Goal: Complete application form

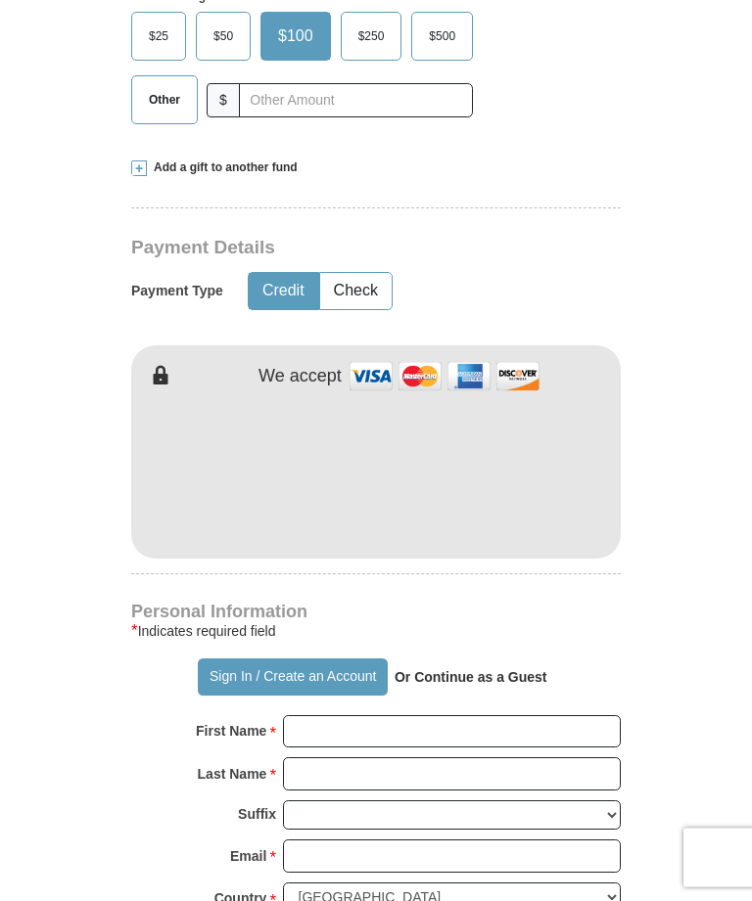
scroll to position [728, 0]
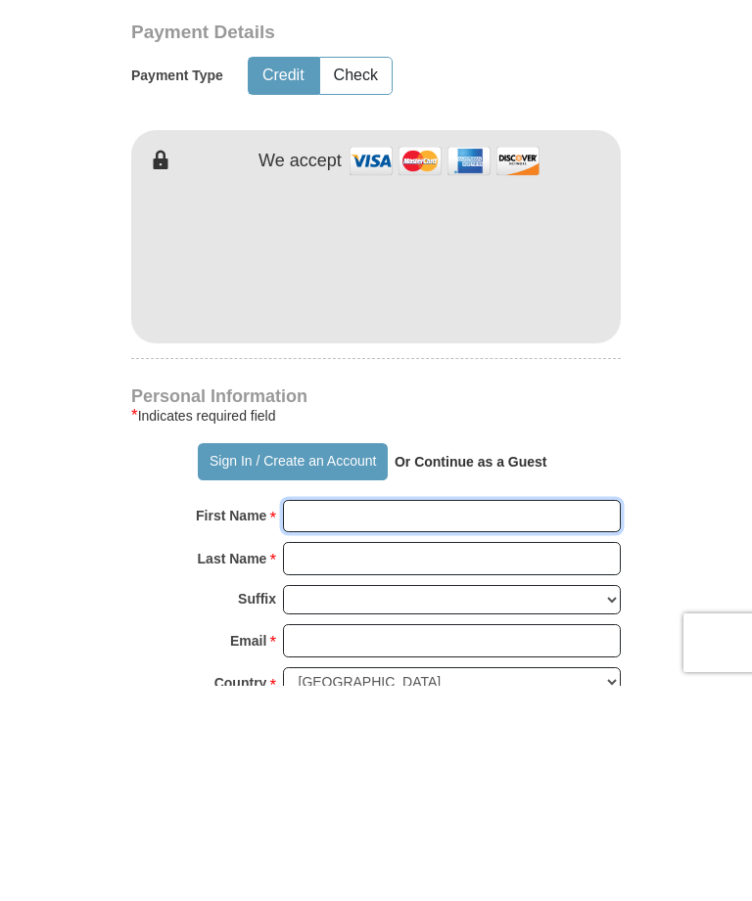
click at [308, 715] on input "First Name *" at bounding box center [452, 731] width 338 height 33
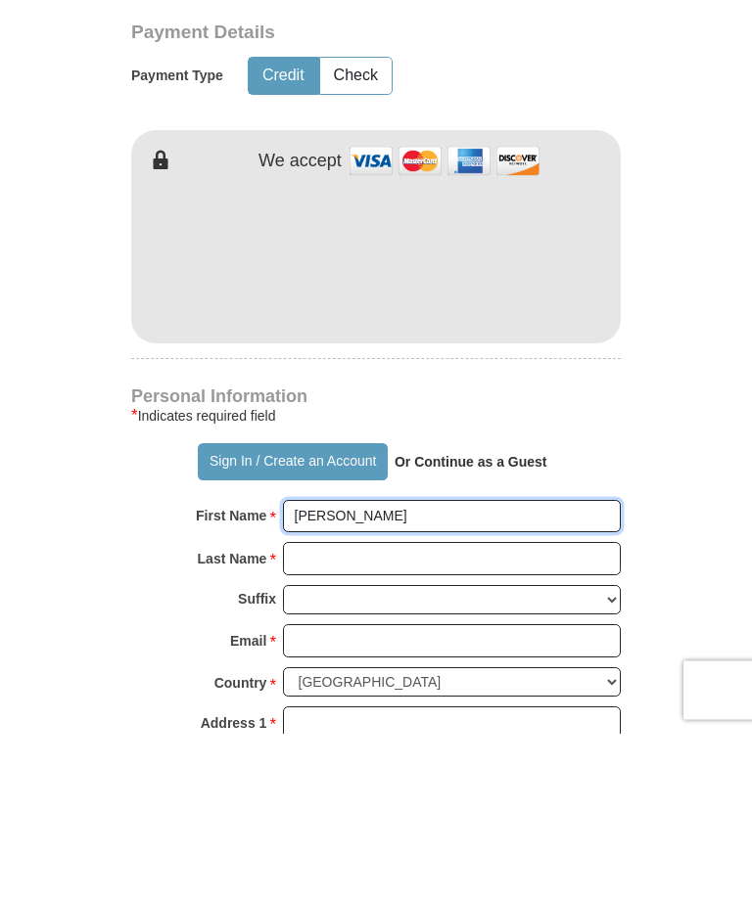
scroll to position [776, 0]
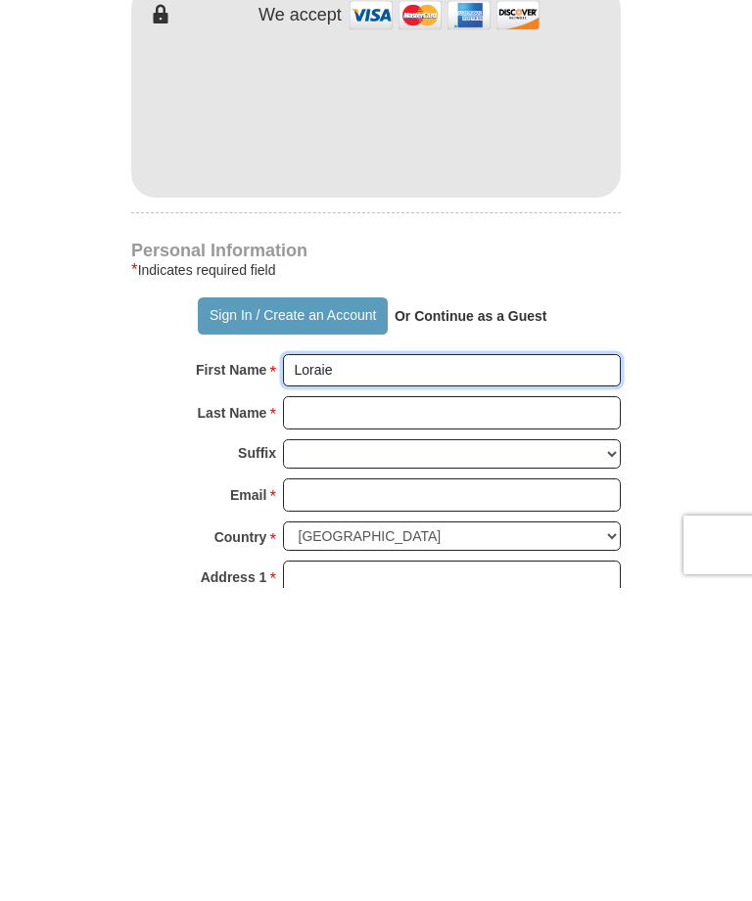
type input "Loraie"
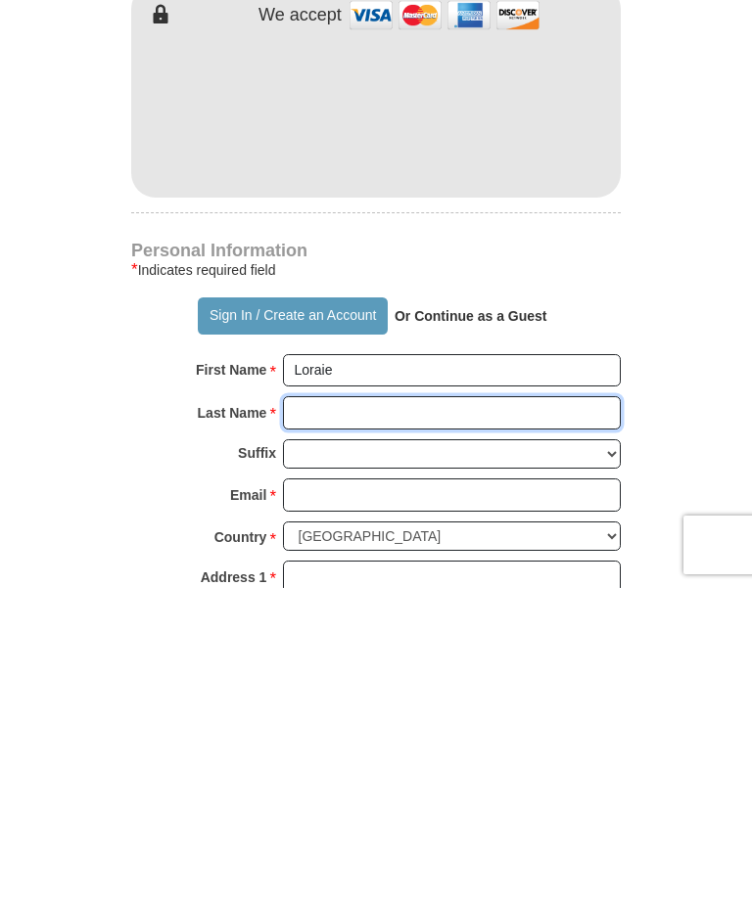
click at [364, 709] on input "Last Name *" at bounding box center [452, 725] width 338 height 33
type input "[PERSON_NAME]"
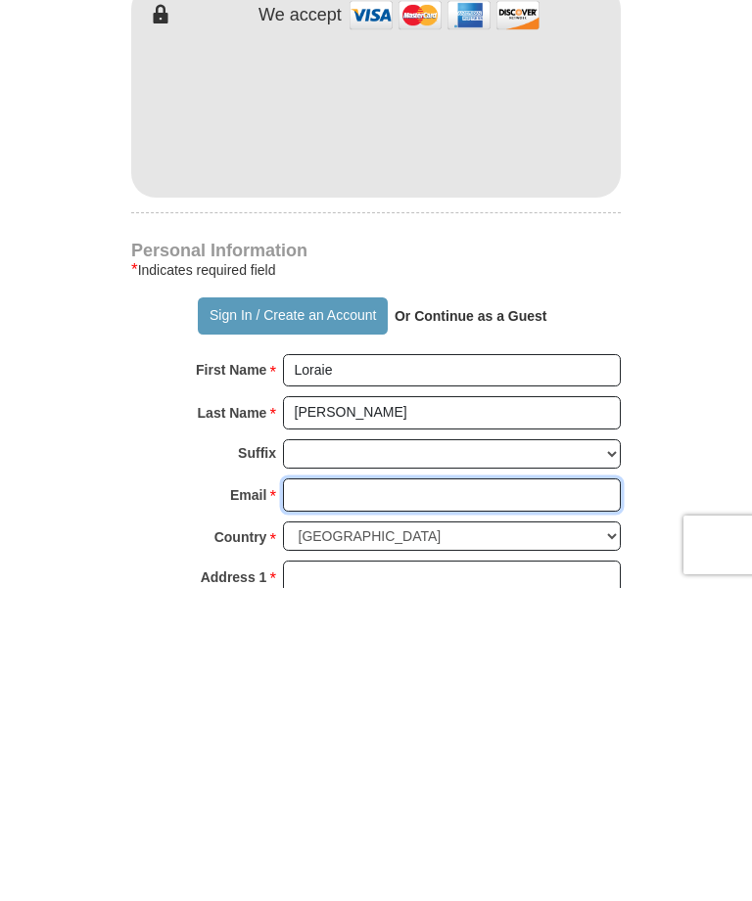
click at [368, 792] on input "Email *" at bounding box center [452, 808] width 338 height 33
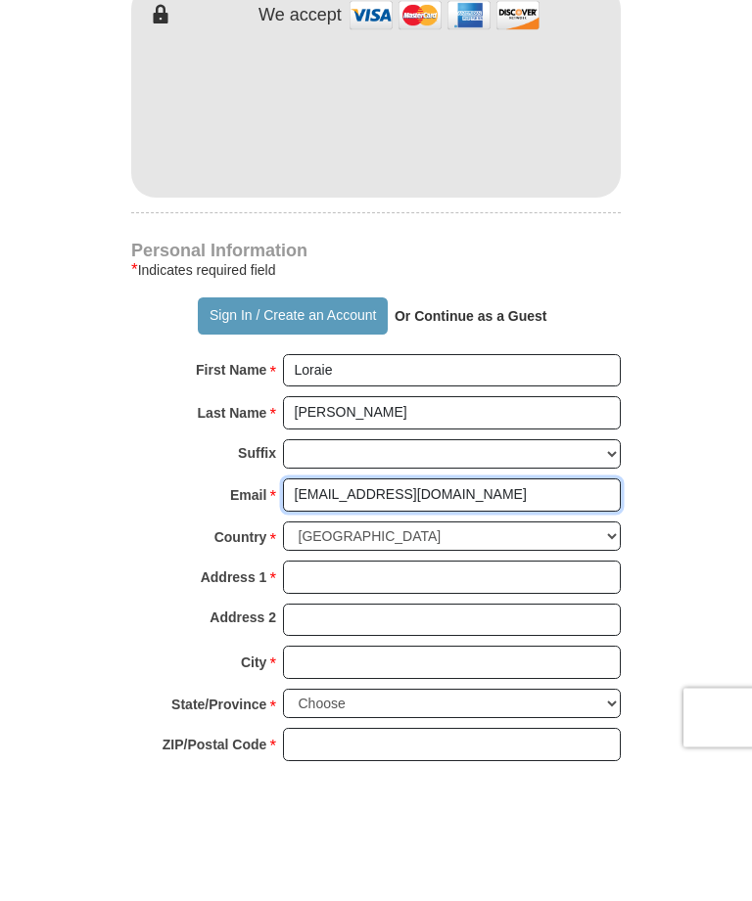
scroll to position [952, 0]
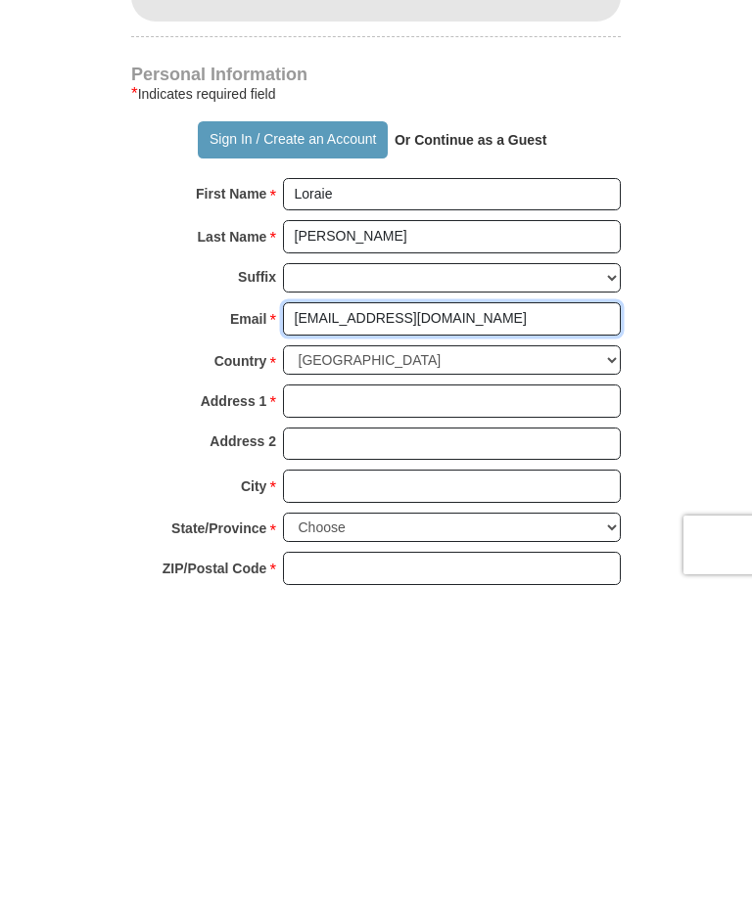
type input "[EMAIL_ADDRESS][DOMAIN_NAME]"
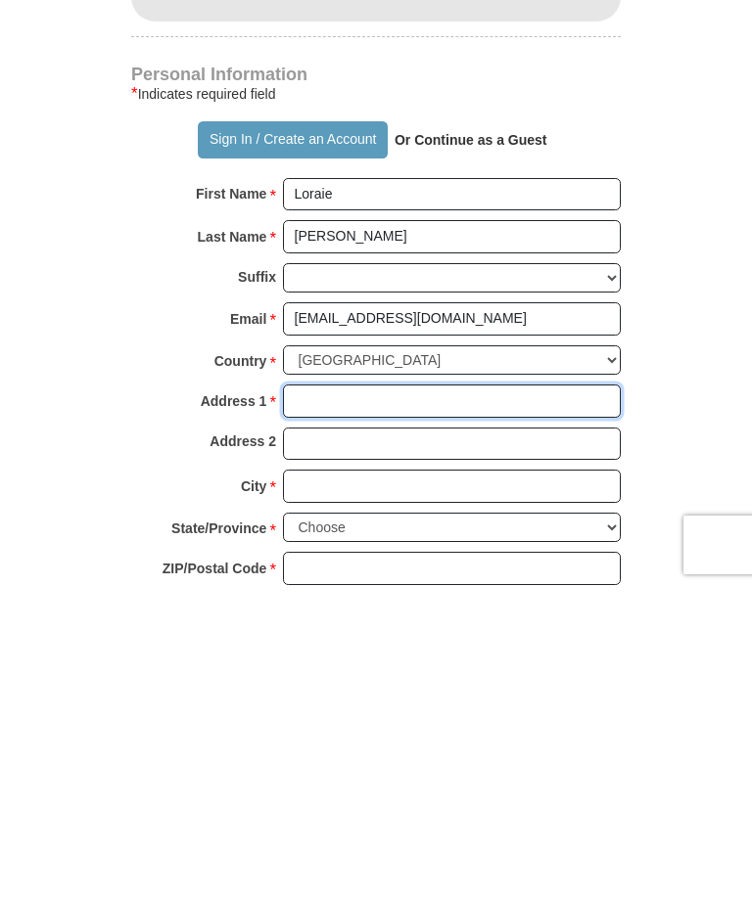
click at [311, 698] on input "Address 1 *" at bounding box center [452, 714] width 338 height 33
type input "[STREET_ADDRESS][PERSON_NAME]"
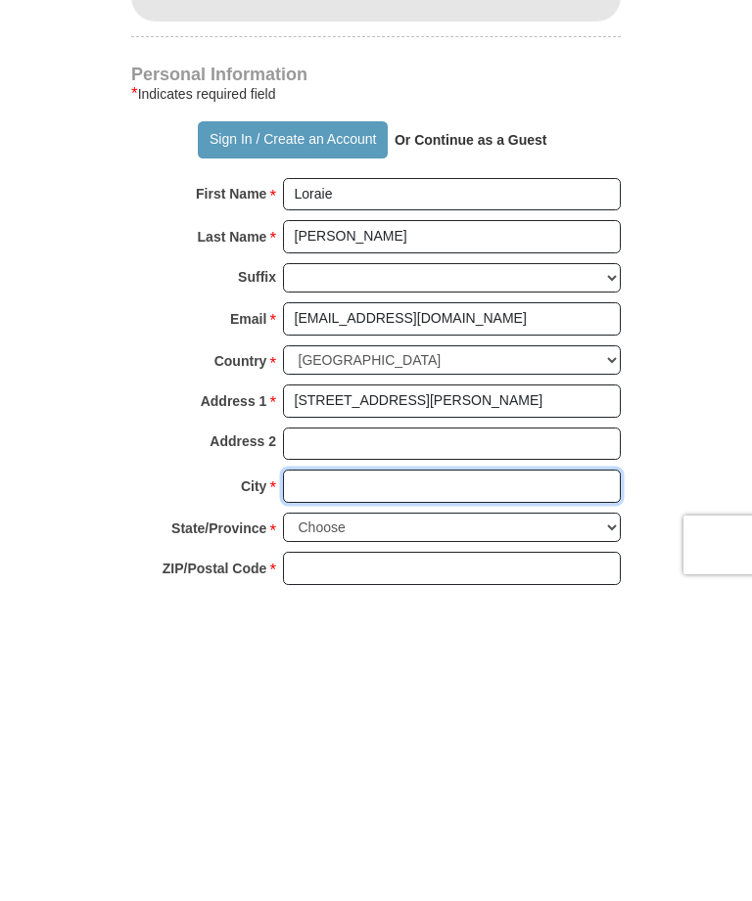
click at [337, 783] on input "City *" at bounding box center [452, 799] width 338 height 33
type input "[GEOGRAPHIC_DATA]"
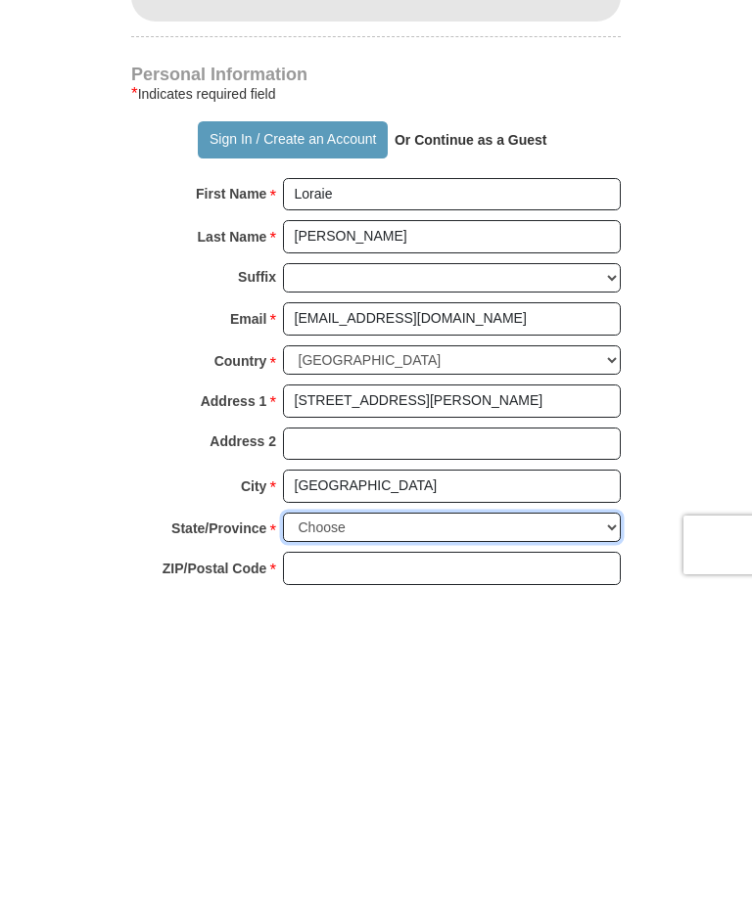
click at [518, 826] on select "Choose [US_STATE] [US_STATE] [US_STATE] [US_STATE] [US_STATE] Armed Forces Amer…" at bounding box center [452, 841] width 338 height 30
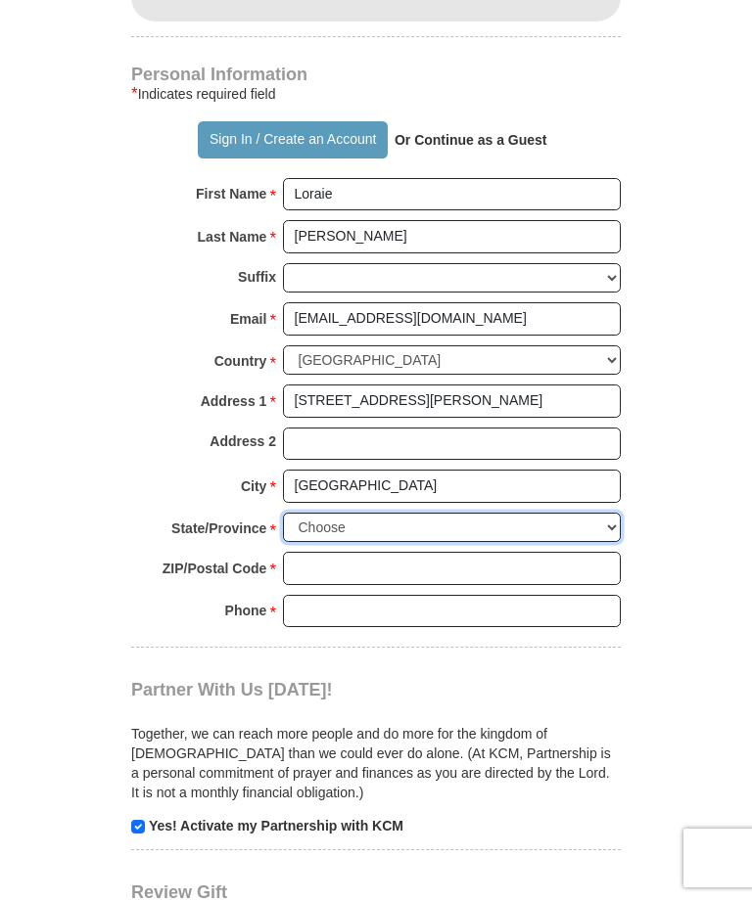
select select "MI"
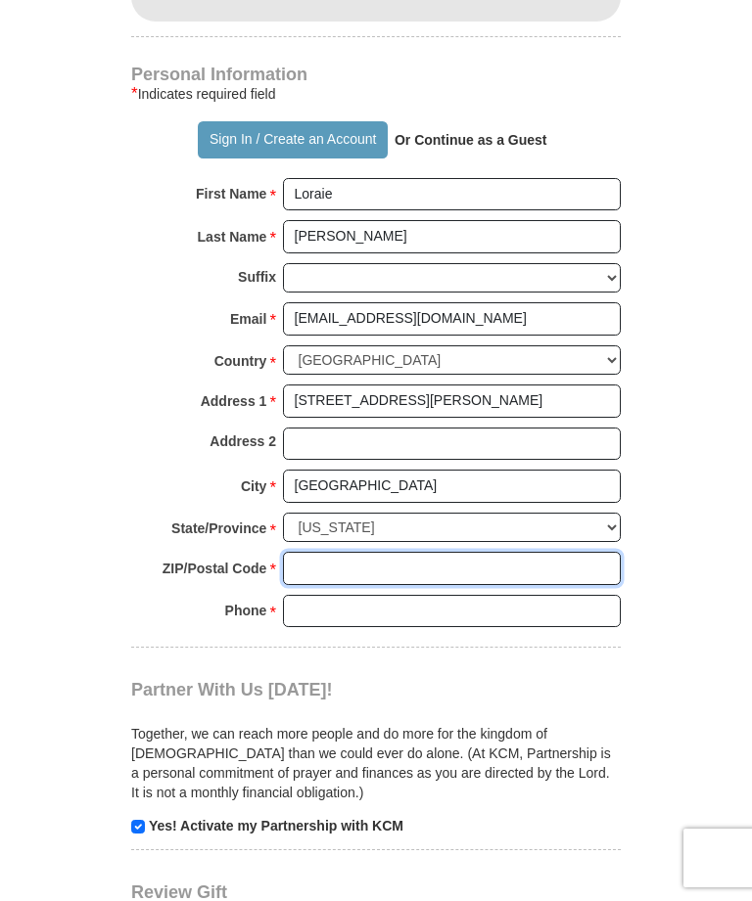
click at [321, 552] on input "ZIP/Postal Code *" at bounding box center [452, 568] width 338 height 33
type input "48237"
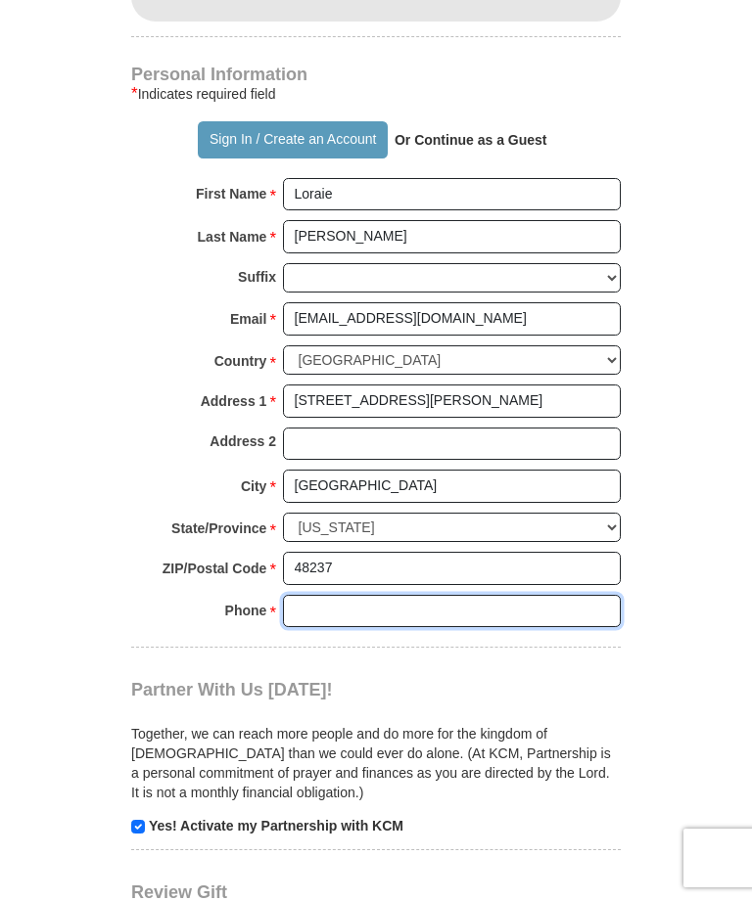
click at [323, 595] on input "Phone * *" at bounding box center [452, 611] width 338 height 33
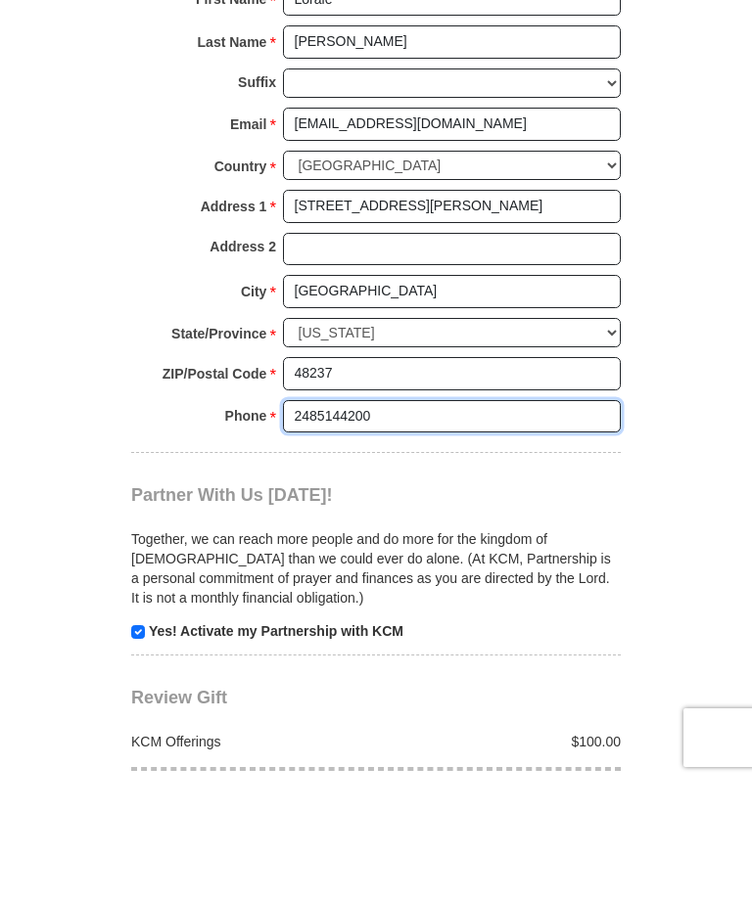
scroll to position [1344, 0]
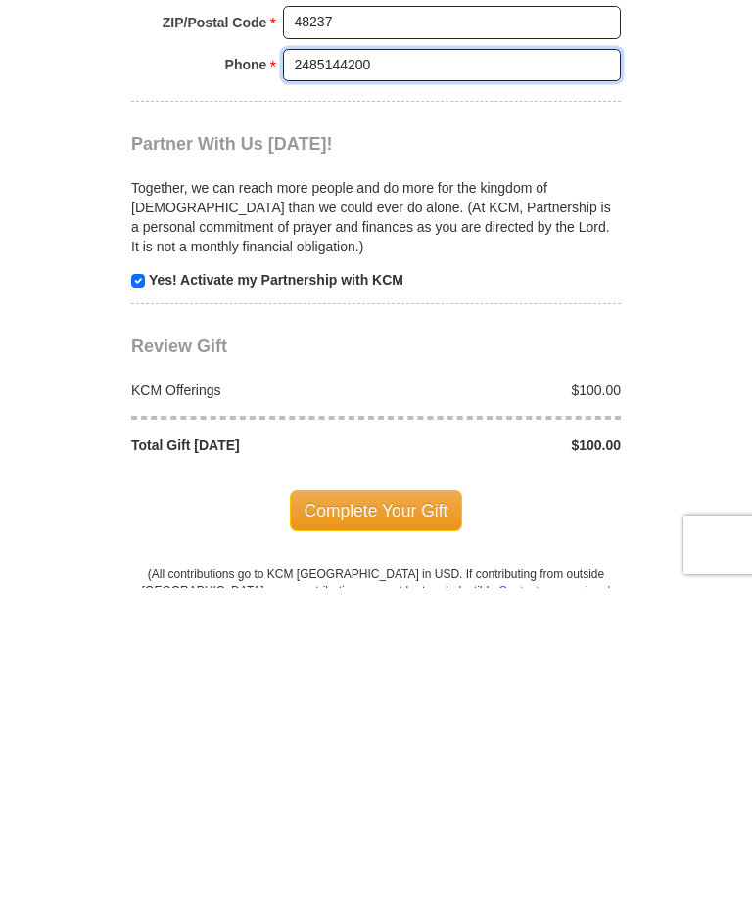
type input "2485144200"
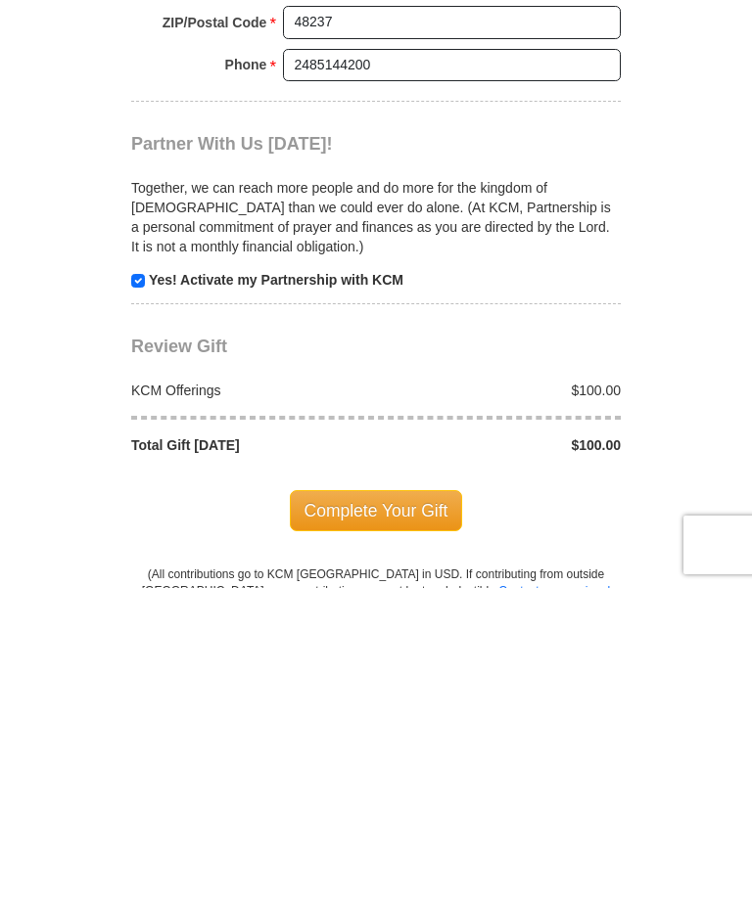
click at [383, 803] on span "Complete Your Gift" at bounding box center [376, 823] width 173 height 41
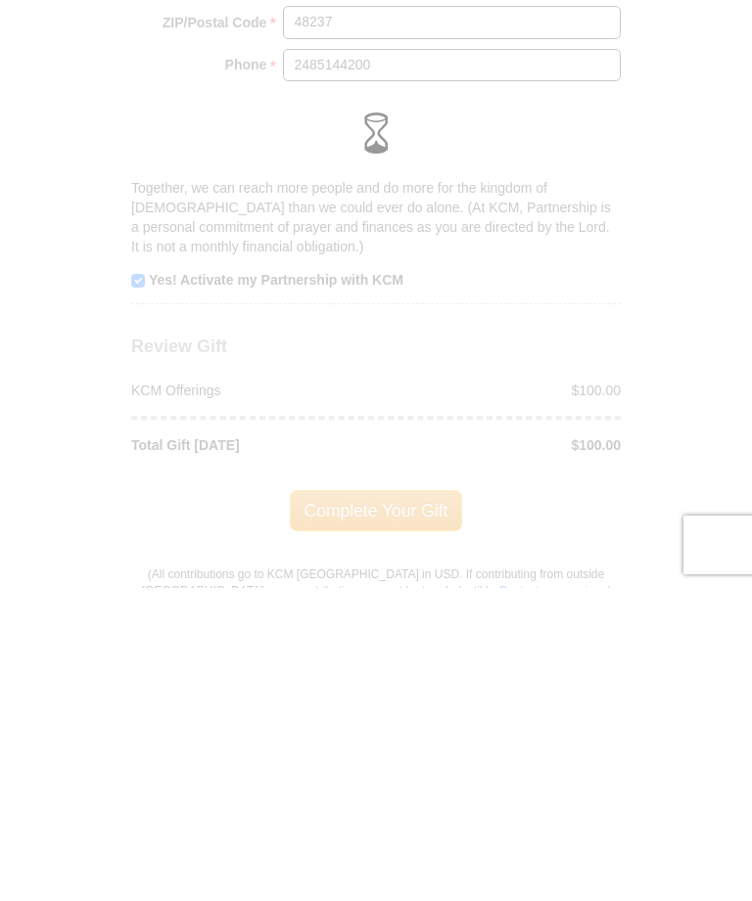
scroll to position [1811, 0]
